Goal: Find specific fact: Find specific fact

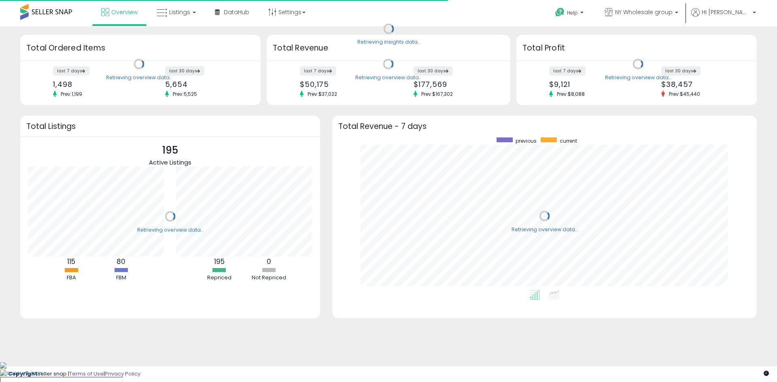
scroll to position [153, 408]
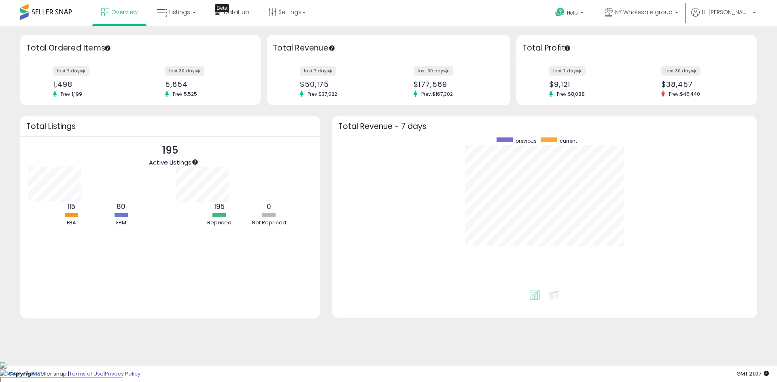
scroll to position [153, 408]
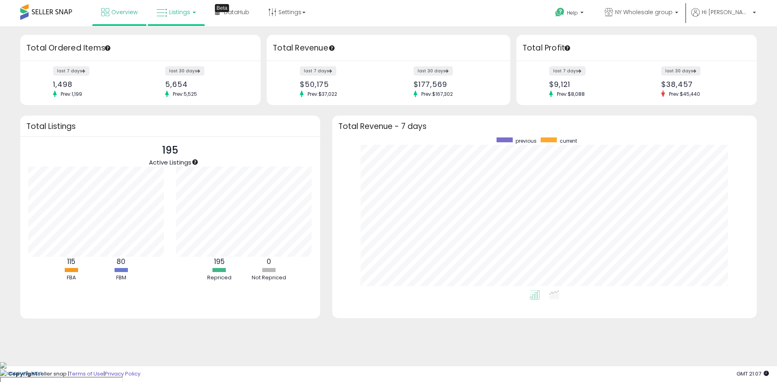
click at [168, 17] on link "Listings" at bounding box center [175, 12] width 51 height 24
click at [176, 46] on link at bounding box center [182, 42] width 56 height 16
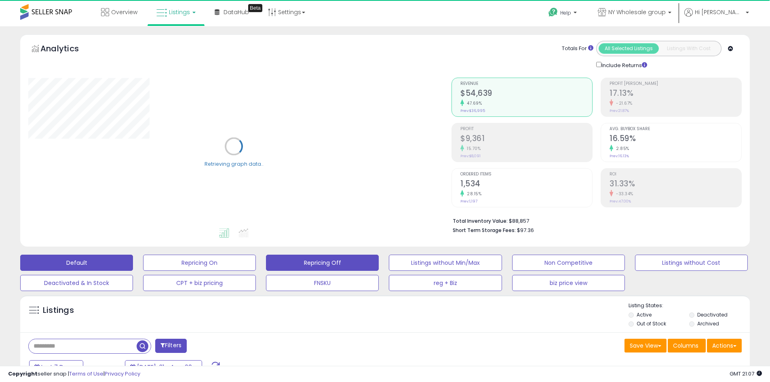
click at [256, 267] on button "Repricing Off" at bounding box center [199, 263] width 113 height 16
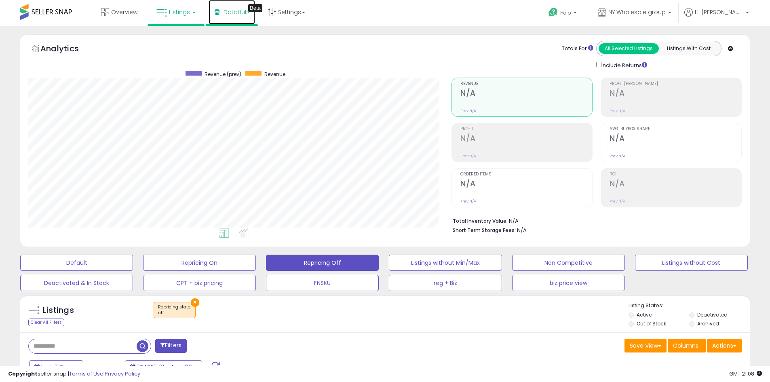
click at [246, 12] on span "DataHub" at bounding box center [236, 12] width 25 height 8
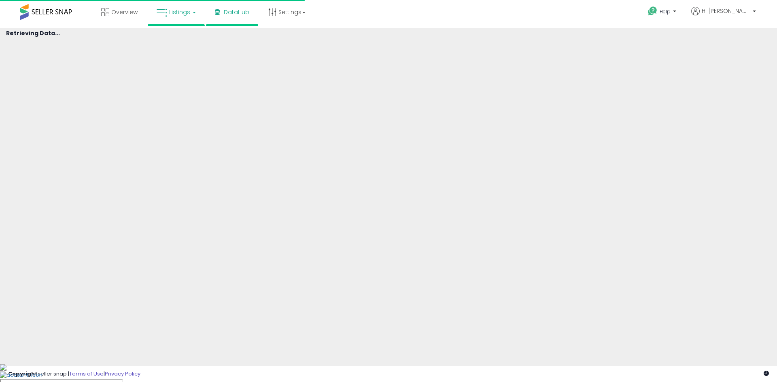
click at [185, 15] on span "Listings" at bounding box center [179, 12] width 21 height 8
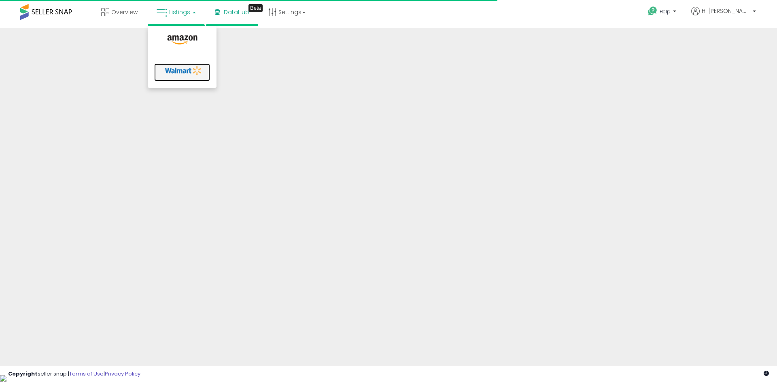
click at [180, 70] on icon at bounding box center [183, 71] width 42 height 12
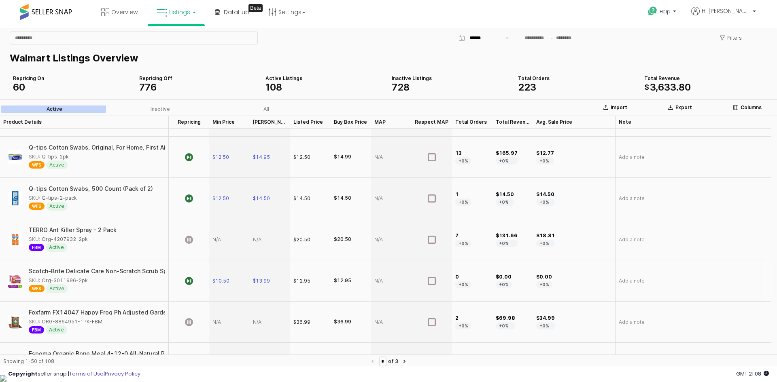
scroll to position [485, 0]
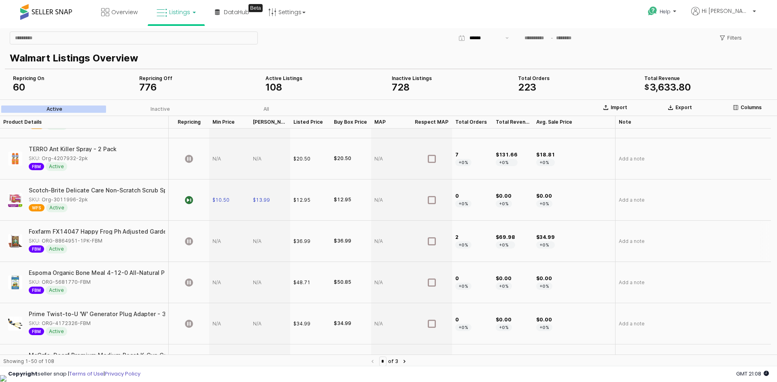
drag, startPoint x: 105, startPoint y: 243, endPoint x: 100, endPoint y: 245, distance: 5.4
click at [100, 245] on div "Foxfarm FX14047 Happy Frog Ph Adjusted Garden Potting Soil Mix 2 Cubic Feet SKU…" at bounding box center [94, 241] width 131 height 25
drag, startPoint x: 187, startPoint y: 394, endPoint x: 186, endPoint y: 365, distance: 29.1
click at [186, 365] on div "Showing 1-50 of 108" at bounding box center [185, 362] width 364 height 8
drag, startPoint x: 91, startPoint y: 322, endPoint x: 87, endPoint y: 325, distance: 5.1
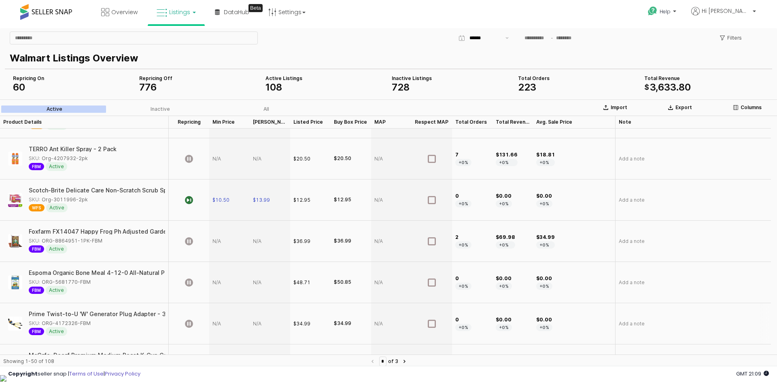
click at [87, 325] on div "SKU: ORG-4172326-FBM" at bounding box center [94, 323] width 131 height 7
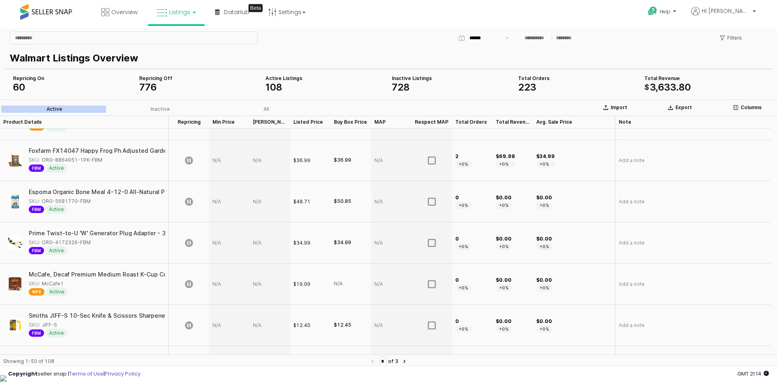
copy div "ORG-4172326-FBM"
click at [219, 244] on div "App Frame" at bounding box center [229, 242] width 40 height 41
click at [220, 241] on div "App Frame" at bounding box center [229, 242] width 40 height 41
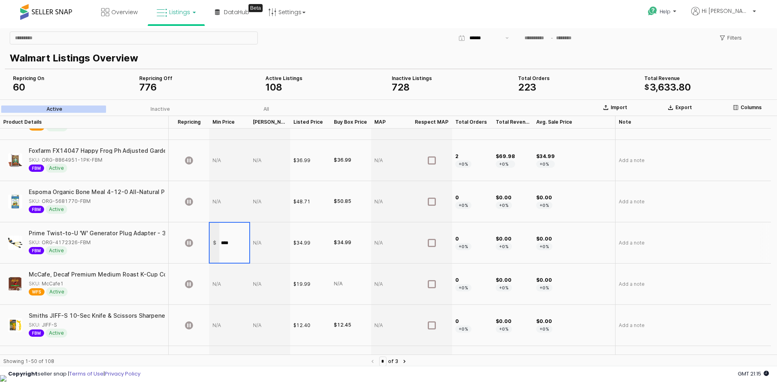
type input "*****"
click at [271, 239] on div "App Frame" at bounding box center [270, 242] width 40 height 41
click at [271, 239] on section "Import Export Columns Active Inactive All Product Details Product Details Repri…" at bounding box center [388, 235] width 777 height 273
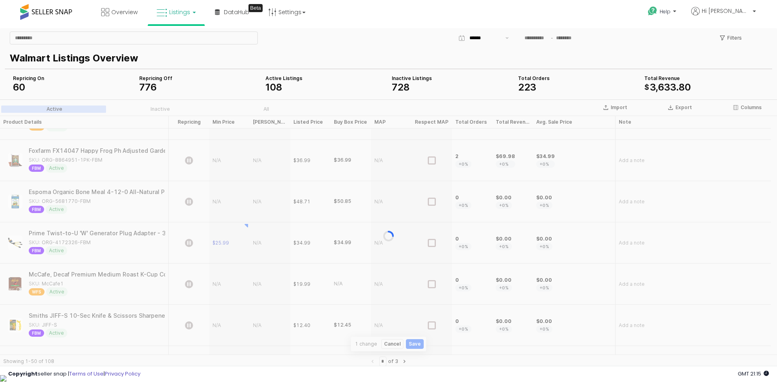
click at [271, 239] on div "App Frame" at bounding box center [388, 235] width 777 height 273
click at [265, 236] on div "App Frame" at bounding box center [388, 235] width 777 height 273
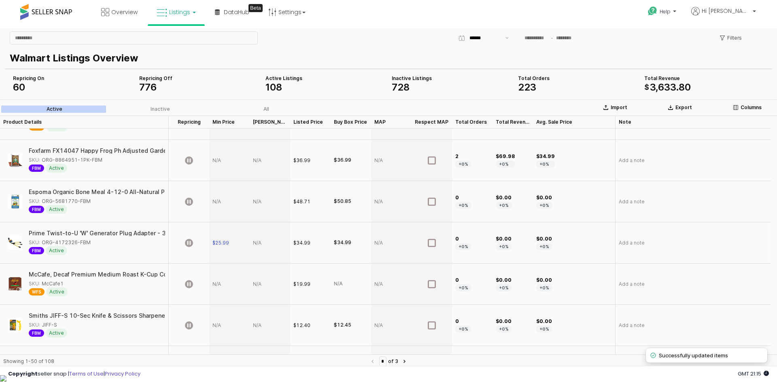
click at [264, 239] on div "App Frame" at bounding box center [270, 242] width 40 height 41
type input "*****"
click at [189, 242] on icon "App Frame" at bounding box center [189, 243] width 8 height 8
click at [225, 288] on div "App Frame" at bounding box center [229, 284] width 40 height 41
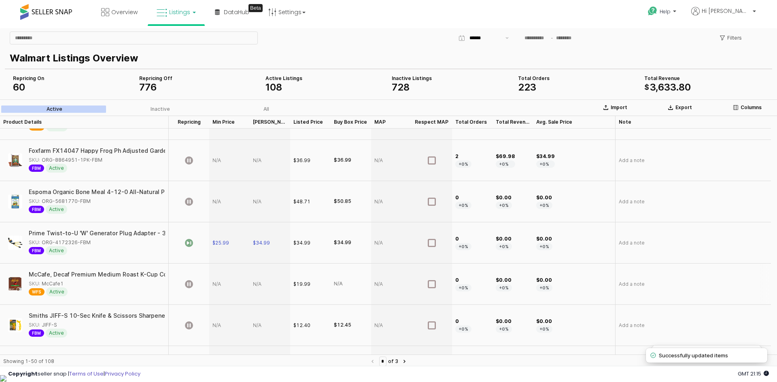
click at [225, 288] on div "App Frame" at bounding box center [229, 284] width 40 height 41
type input "*****"
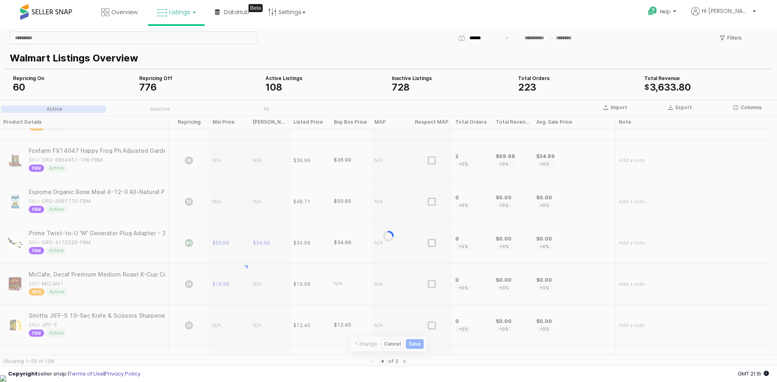
click at [263, 280] on section "Import Export Columns Active Inactive All Product Details Product Details Repri…" at bounding box center [388, 235] width 777 height 273
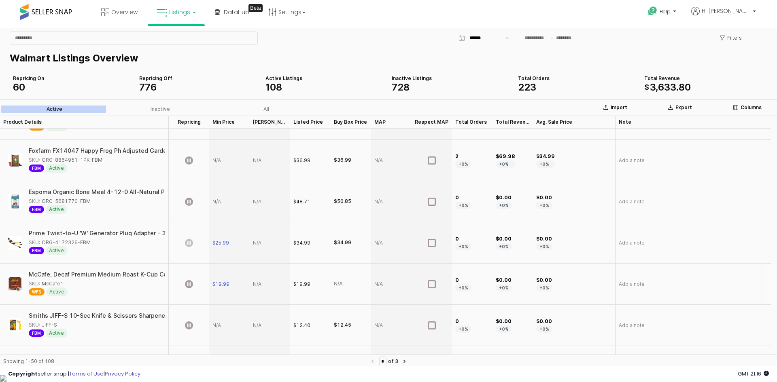
click at [263, 279] on div "App Frame" at bounding box center [270, 284] width 40 height 41
type input "*****"
click at [207, 296] on div "App Frame" at bounding box center [189, 284] width 40 height 41
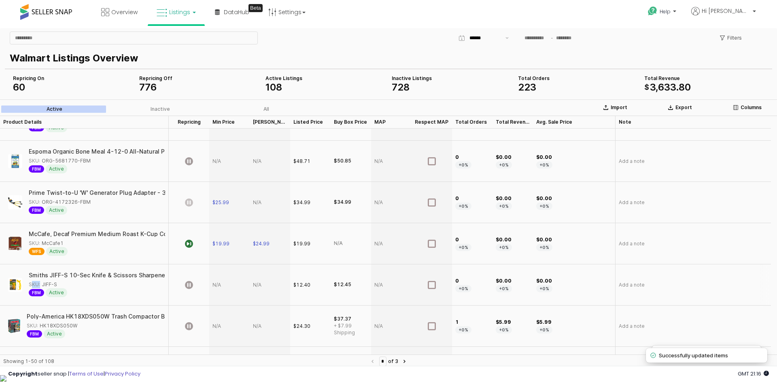
drag, startPoint x: 57, startPoint y: 285, endPoint x: 33, endPoint y: 284, distance: 23.9
click at [33, 284] on div "SKU: JIFF-S" at bounding box center [94, 284] width 131 height 7
click at [61, 282] on div "SKU: JIFF-S" at bounding box center [94, 284] width 131 height 7
click at [55, 284] on div "SKU: JIFF-S" at bounding box center [94, 284] width 131 height 7
copy div "JIFF-S"
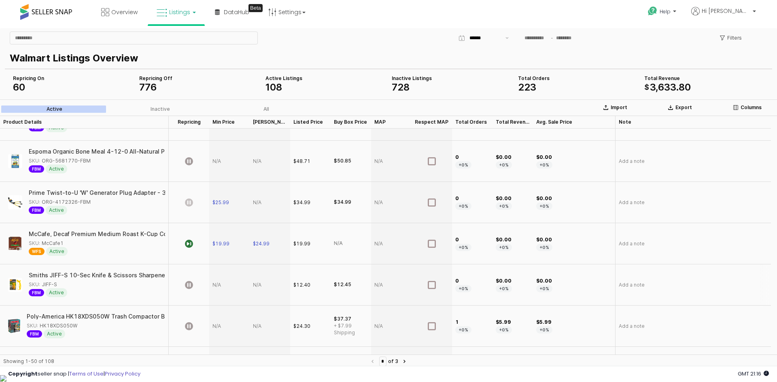
click at [222, 287] on div "App Frame" at bounding box center [229, 284] width 40 height 41
type input "*****"
click at [259, 280] on div "App Frame" at bounding box center [270, 284] width 40 height 41
click at [260, 281] on div "App Frame" at bounding box center [270, 284] width 40 height 41
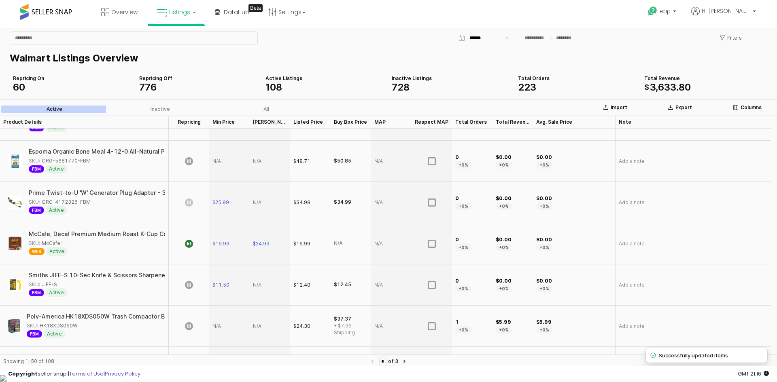
click at [260, 281] on div "App Frame" at bounding box center [270, 284] width 40 height 41
click at [265, 285] on input "App Frame" at bounding box center [275, 285] width 30 height 6
click at [266, 285] on input "*****" at bounding box center [275, 285] width 30 height 9
type input "*****"
click at [225, 284] on span "$11.50" at bounding box center [220, 285] width 17 height 6
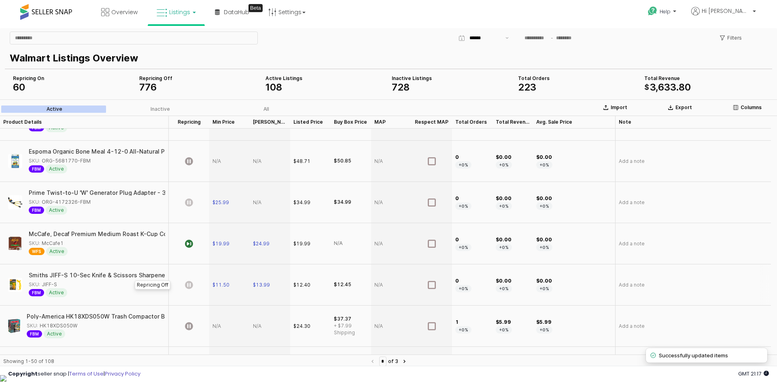
click at [192, 287] on icon "App Frame" at bounding box center [189, 285] width 8 height 8
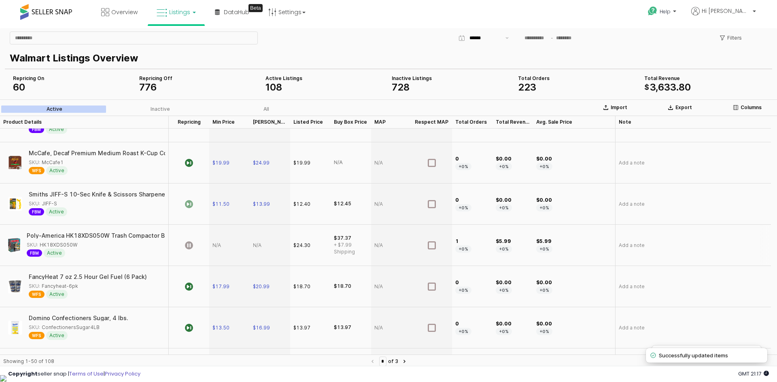
click at [76, 245] on div "SKU: HK18XDS050W" at bounding box center [93, 244] width 133 height 7
copy div "HK18XDS050W"
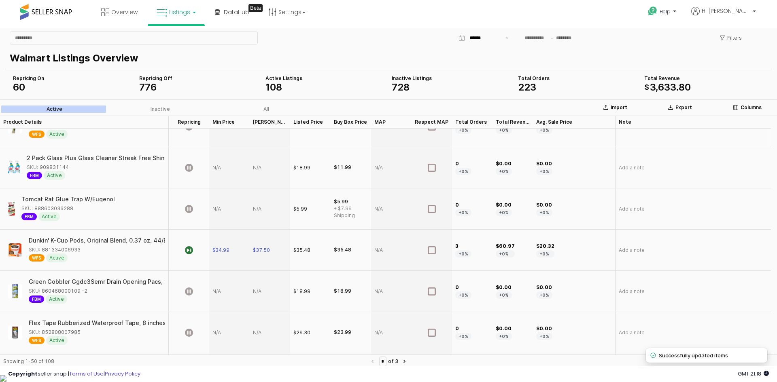
scroll to position [1052, 0]
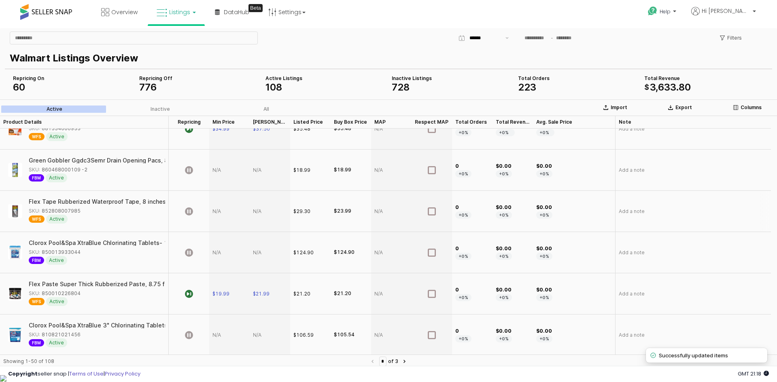
click at [83, 211] on div "SKU: 852808007985" at bounding box center [94, 210] width 131 height 7
drag, startPoint x: 84, startPoint y: 211, endPoint x: 79, endPoint y: 212, distance: 4.7
click at [79, 212] on div "SKU: 852808007985" at bounding box center [94, 210] width 131 height 7
click at [78, 212] on div "SKU: 852808007985" at bounding box center [94, 210] width 131 height 7
copy div "852808007985"
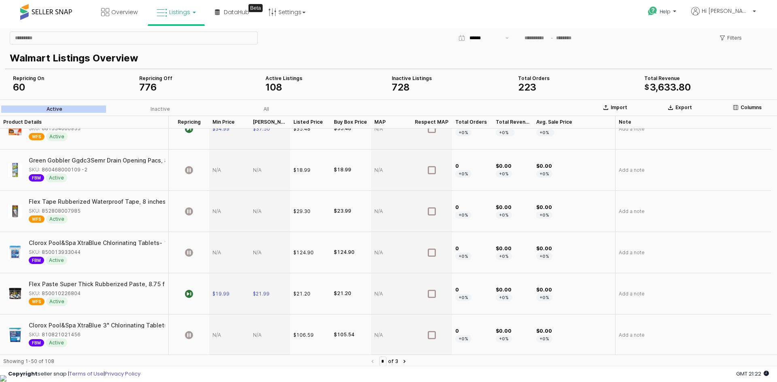
click at [222, 209] on div "App Frame" at bounding box center [229, 211] width 40 height 41
type input "*****"
click at [260, 212] on div "App Frame" at bounding box center [270, 211] width 40 height 41
click at [260, 212] on section "Import Export Columns Active Inactive All Product Details Product Details Repri…" at bounding box center [388, 235] width 777 height 273
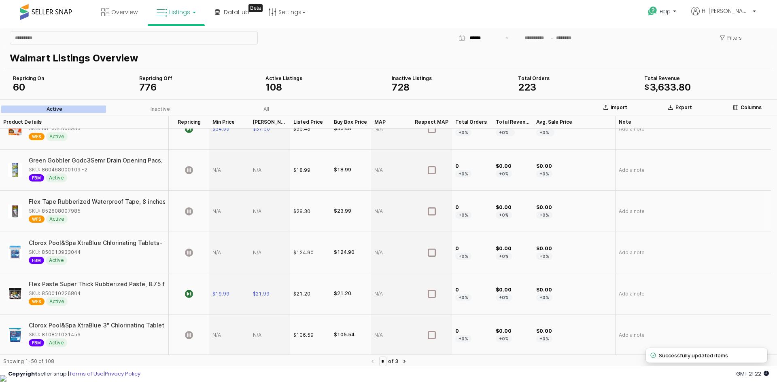
click at [254, 209] on div "App Frame" at bounding box center [270, 211] width 40 height 41
click at [256, 210] on div "App Frame" at bounding box center [270, 211] width 40 height 41
type input "*****"
click at [224, 217] on div "App Frame" at bounding box center [229, 211] width 40 height 41
click at [192, 210] on icon "App Frame" at bounding box center [189, 211] width 8 height 8
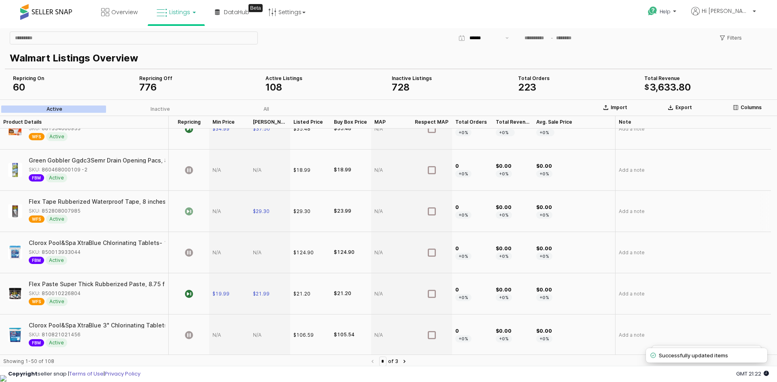
click at [226, 213] on div "App Frame" at bounding box center [229, 211] width 40 height 41
click at [224, 214] on div "App Frame" at bounding box center [229, 211] width 40 height 41
click at [219, 214] on div "App Frame" at bounding box center [229, 211] width 40 height 41
click at [95, 253] on div "SKU: 850013933044" at bounding box center [94, 252] width 131 height 7
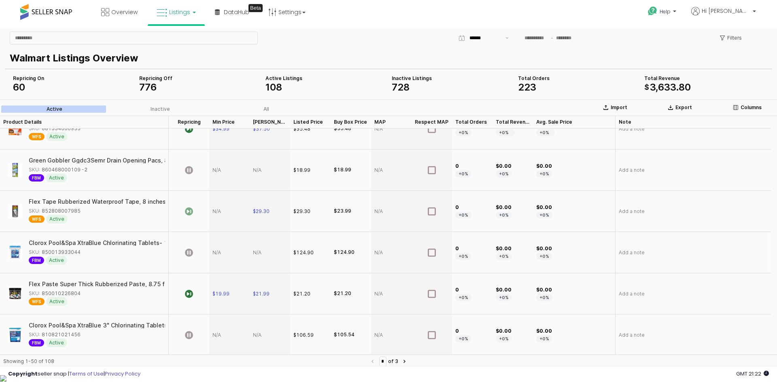
drag, startPoint x: 84, startPoint y: 253, endPoint x: 79, endPoint y: 251, distance: 5.6
click at [79, 251] on div "SKU: 850013933044" at bounding box center [94, 252] width 131 height 7
click at [216, 257] on div "App Frame" at bounding box center [229, 252] width 40 height 41
type input "******"
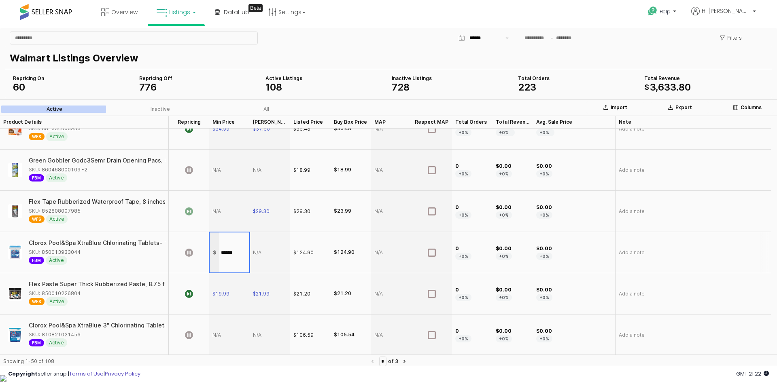
click at [254, 248] on div "App Frame" at bounding box center [270, 252] width 40 height 41
click at [260, 250] on div "App Frame" at bounding box center [270, 252] width 40 height 41
type input "******"
click at [195, 251] on div "App Frame" at bounding box center [189, 252] width 40 height 41
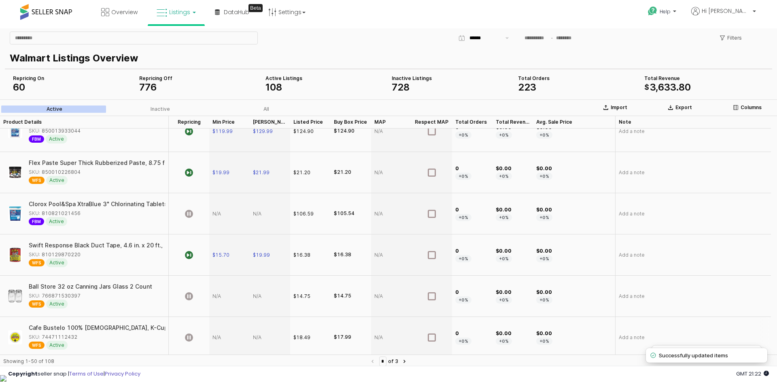
scroll to position [1213, 0]
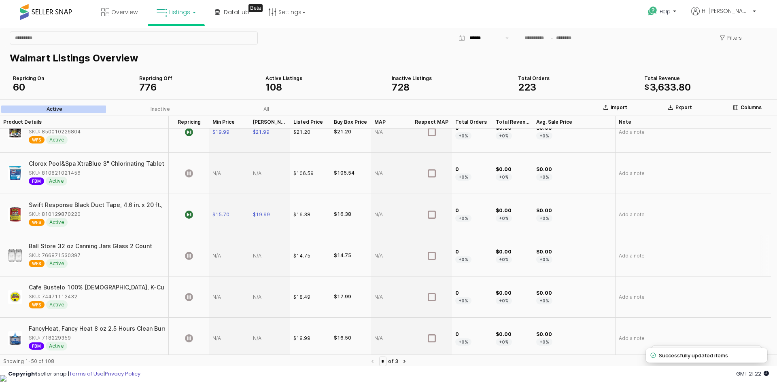
click at [226, 255] on div "App Frame" at bounding box center [229, 255] width 40 height 41
type input "*****"
click at [267, 252] on div "App Frame" at bounding box center [270, 255] width 40 height 41
click at [262, 258] on div "App Frame" at bounding box center [270, 255] width 40 height 41
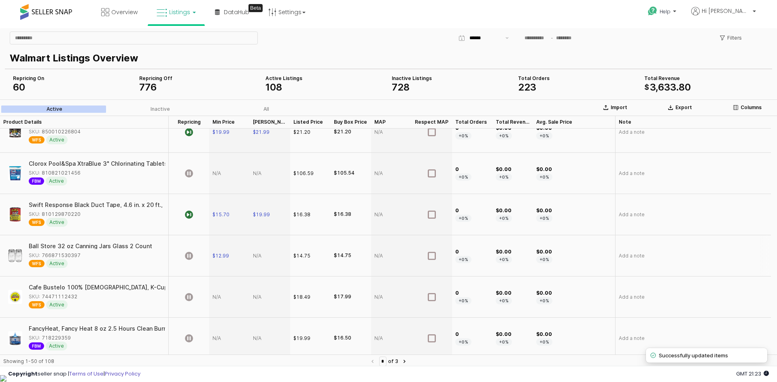
click at [262, 258] on div "App Frame" at bounding box center [270, 255] width 40 height 41
type input "*****"
click at [192, 258] on icon "App Frame" at bounding box center [189, 256] width 8 height 8
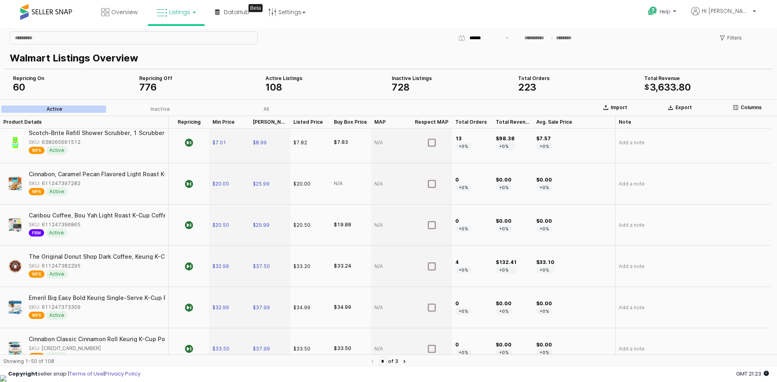
scroll to position [1836, 0]
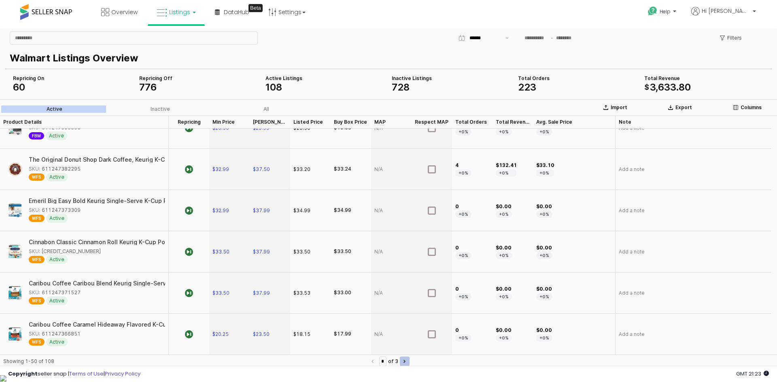
click at [409, 361] on button "Next page" at bounding box center [405, 362] width 10 height 10
type input "*"
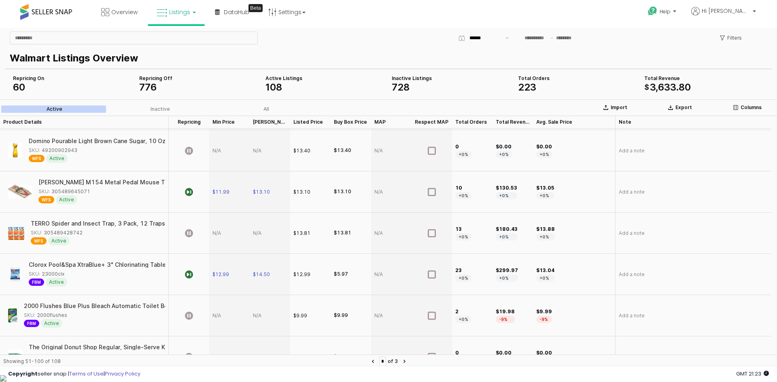
scroll to position [40, 0]
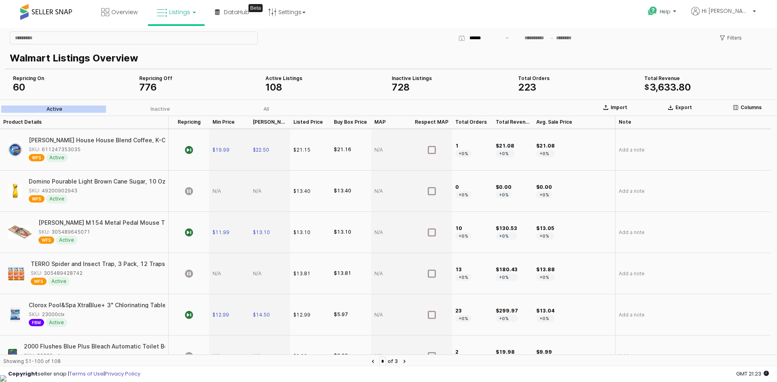
click at [76, 192] on div "SKU: 49200902943" at bounding box center [94, 190] width 131 height 7
copy div "49200902943"
click at [219, 195] on div "App Frame" at bounding box center [229, 191] width 40 height 41
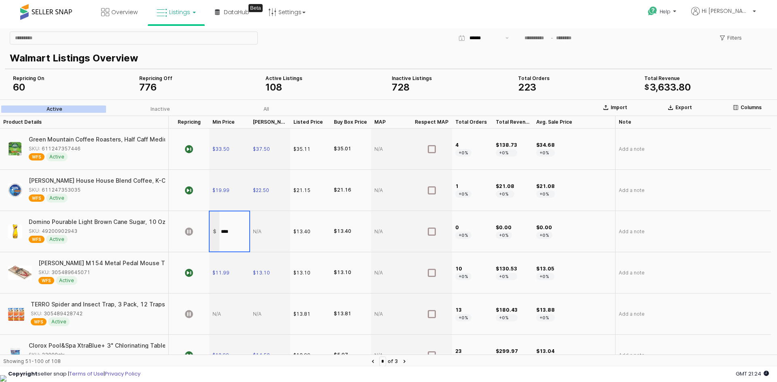
type input "*****"
click at [264, 233] on div "App Frame" at bounding box center [270, 231] width 40 height 41
click at [265, 233] on div "App Frame" at bounding box center [270, 231] width 40 height 41
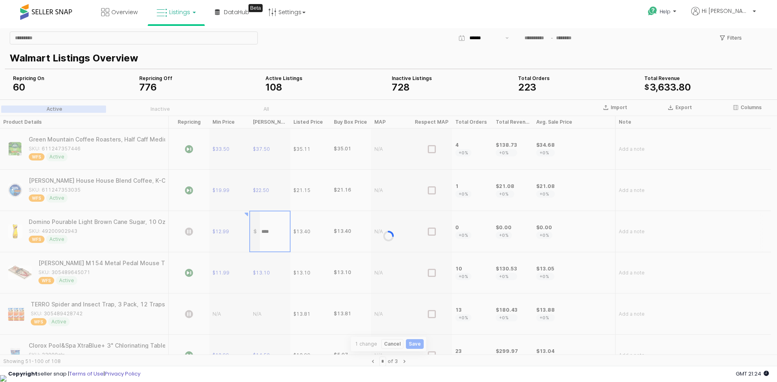
type input "*****"
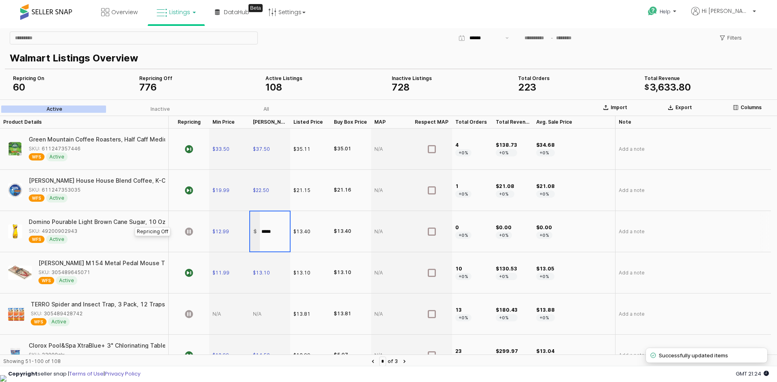
click at [186, 237] on div "App Frame" at bounding box center [189, 231] width 40 height 41
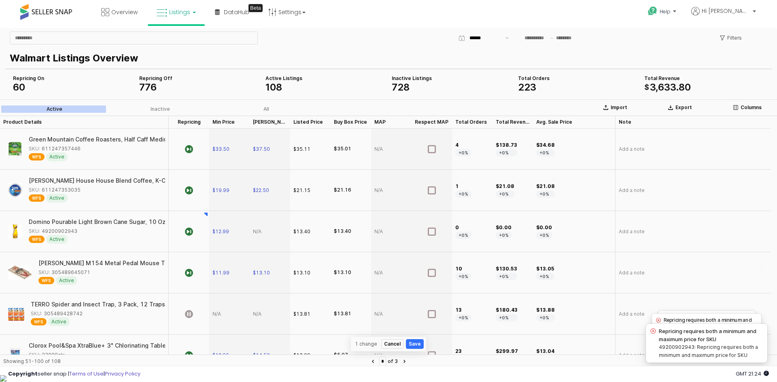
scroll to position [40, 0]
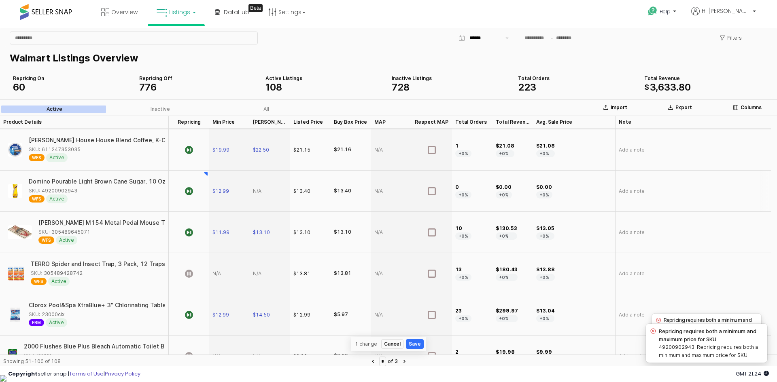
click at [263, 188] on div "App Frame" at bounding box center [270, 191] width 40 height 41
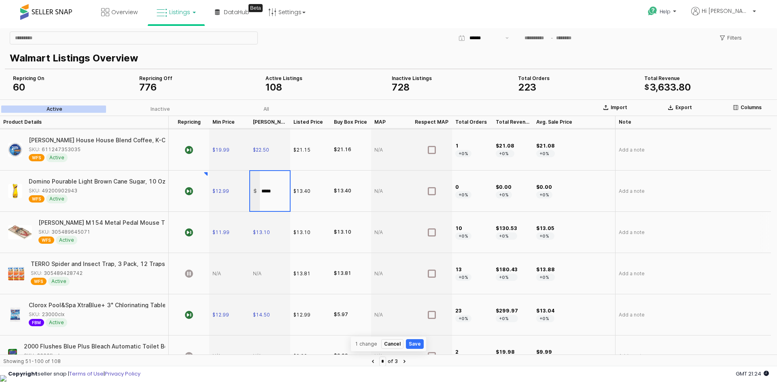
type input "*****"
click at [245, 240] on div "$11.99" at bounding box center [229, 232] width 40 height 41
click at [81, 274] on div "SKU: 305489428742" at bounding box center [95, 273] width 129 height 7
copy div "305489428742"
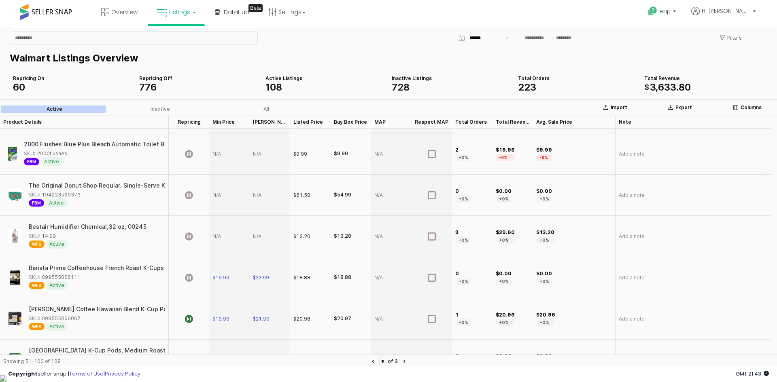
scroll to position [81, 0]
